Goal: Find specific page/section: Find specific page/section

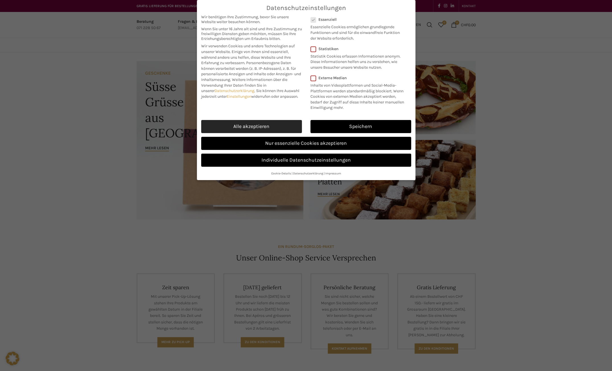
click at [279, 127] on link "Alle akzeptieren" at bounding box center [251, 126] width 101 height 13
checkbox input "true"
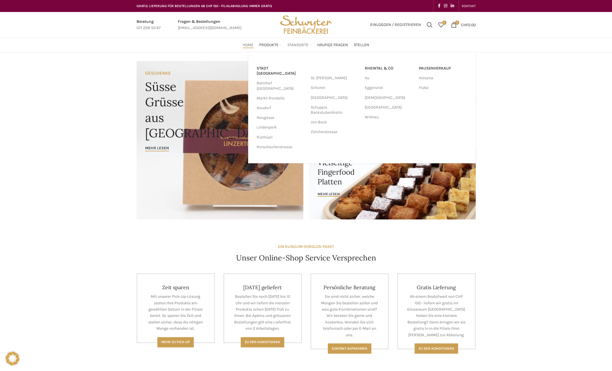
click at [301, 47] on span "Standorte" at bounding box center [298, 44] width 21 height 5
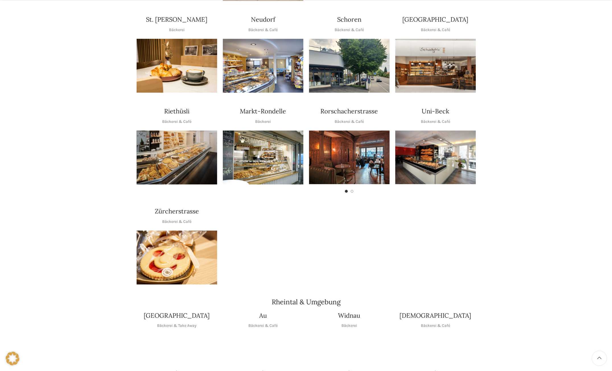
scroll to position [228, 0]
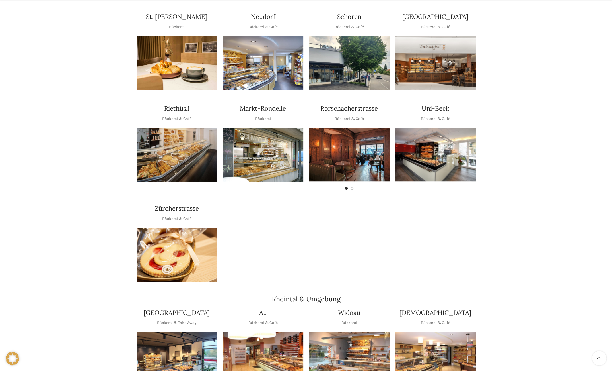
click at [173, 255] on img "1 / 1" at bounding box center [177, 254] width 81 height 54
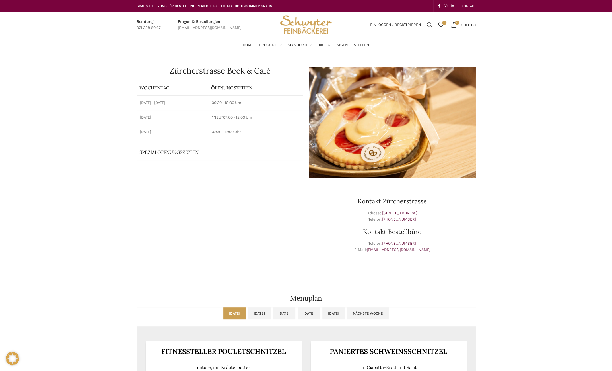
click at [356, 286] on div at bounding box center [306, 282] width 339 height 14
click at [248, 316] on link "[DATE]" at bounding box center [259, 313] width 22 height 12
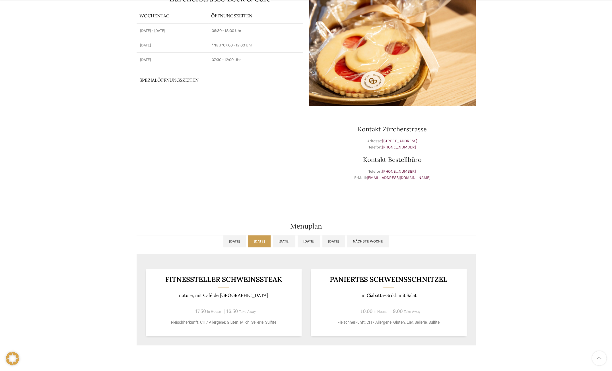
scroll to position [85, 0]
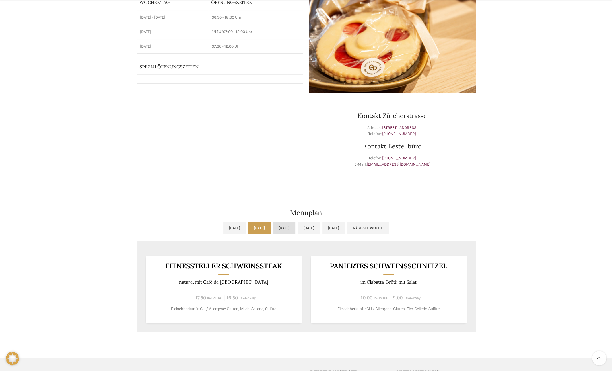
click at [279, 227] on link "Mi, 20.08.2025" at bounding box center [284, 228] width 22 height 12
click at [320, 226] on link "Do, 21.08.2025" at bounding box center [309, 228] width 22 height 12
click at [345, 225] on link "Fr, 22.08.2025" at bounding box center [334, 228] width 22 height 12
click at [345, 228] on link "Fr, 22.08.2025" at bounding box center [334, 228] width 22 height 12
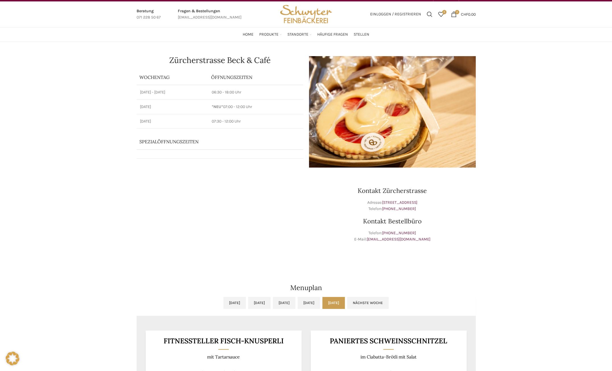
scroll to position [0, 0]
